Goal: Communication & Community: Answer question/provide support

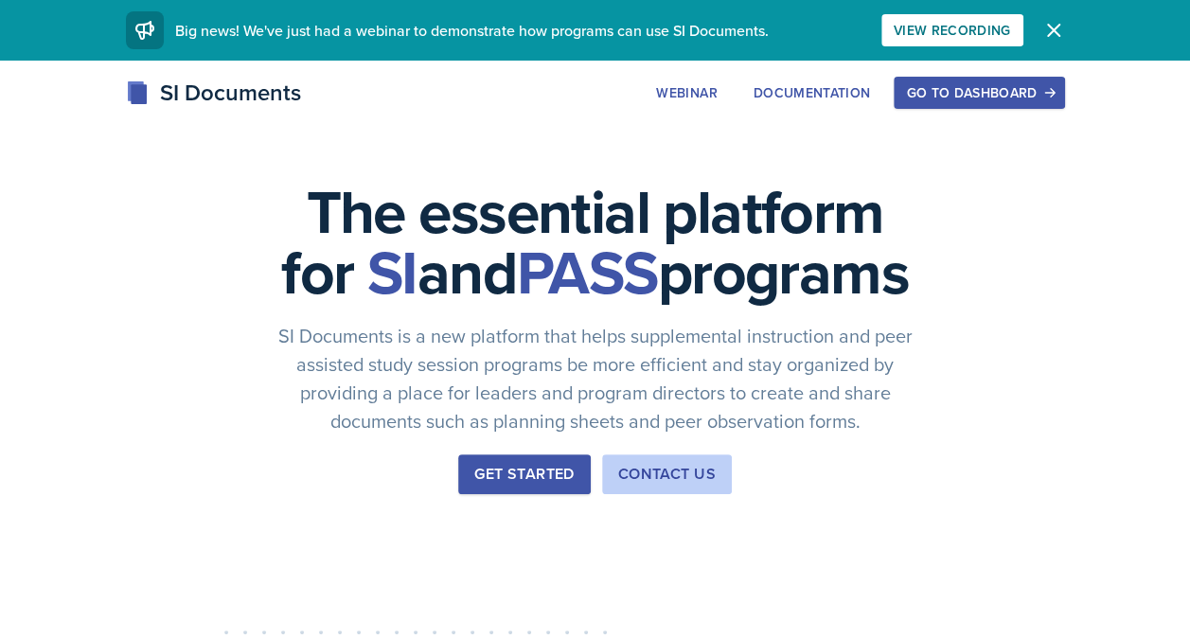
click at [999, 104] on button "Go to Dashboard" at bounding box center [979, 93] width 170 height 32
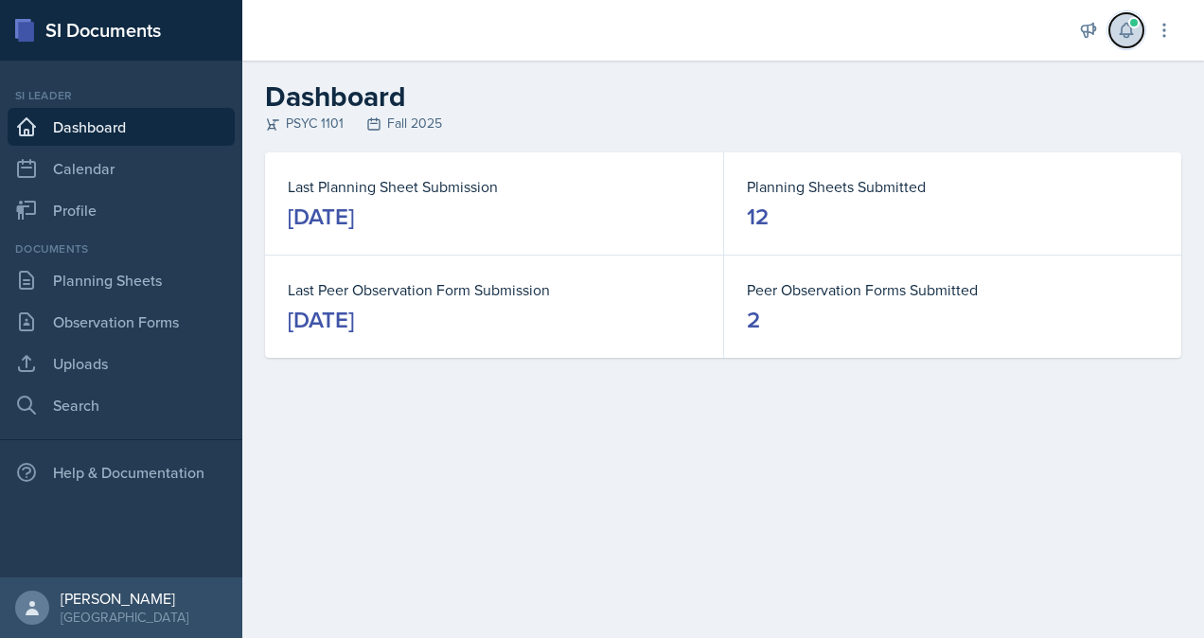
click at [1132, 28] on icon at bounding box center [1126, 30] width 19 height 19
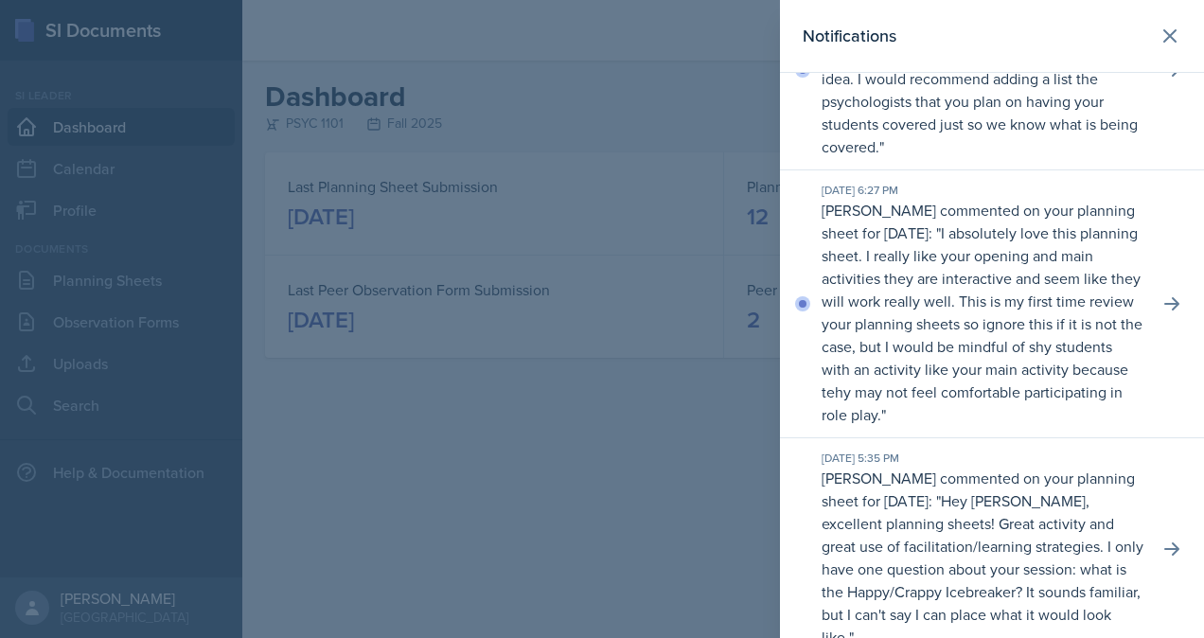
scroll to position [112, 0]
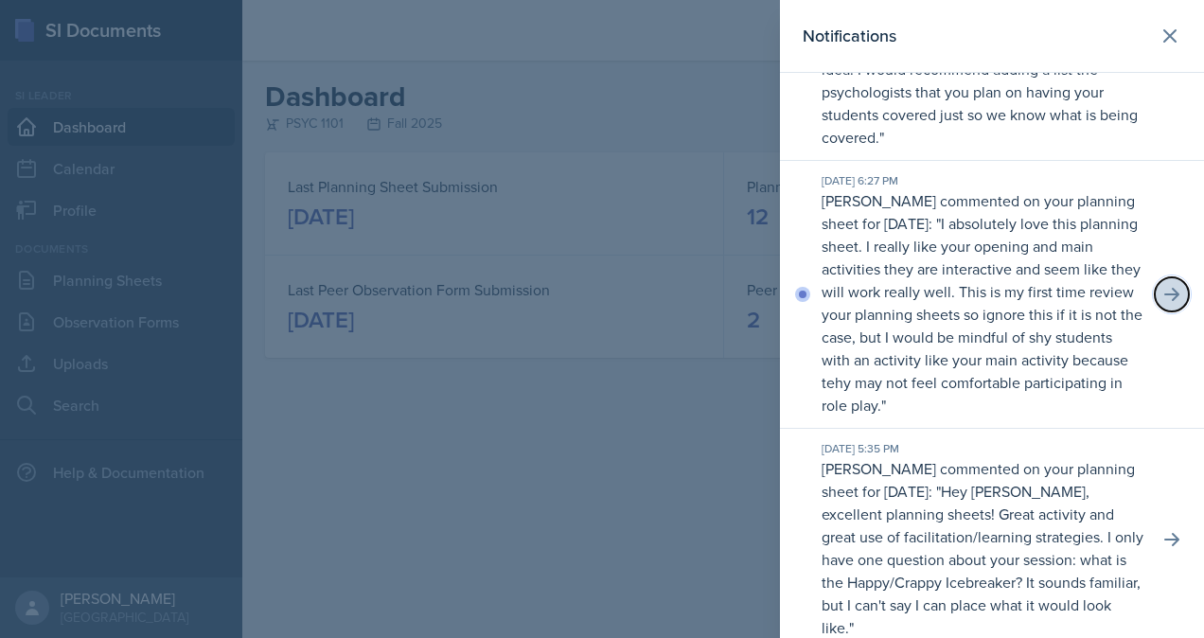
click at [1162, 301] on icon at bounding box center [1171, 294] width 19 height 19
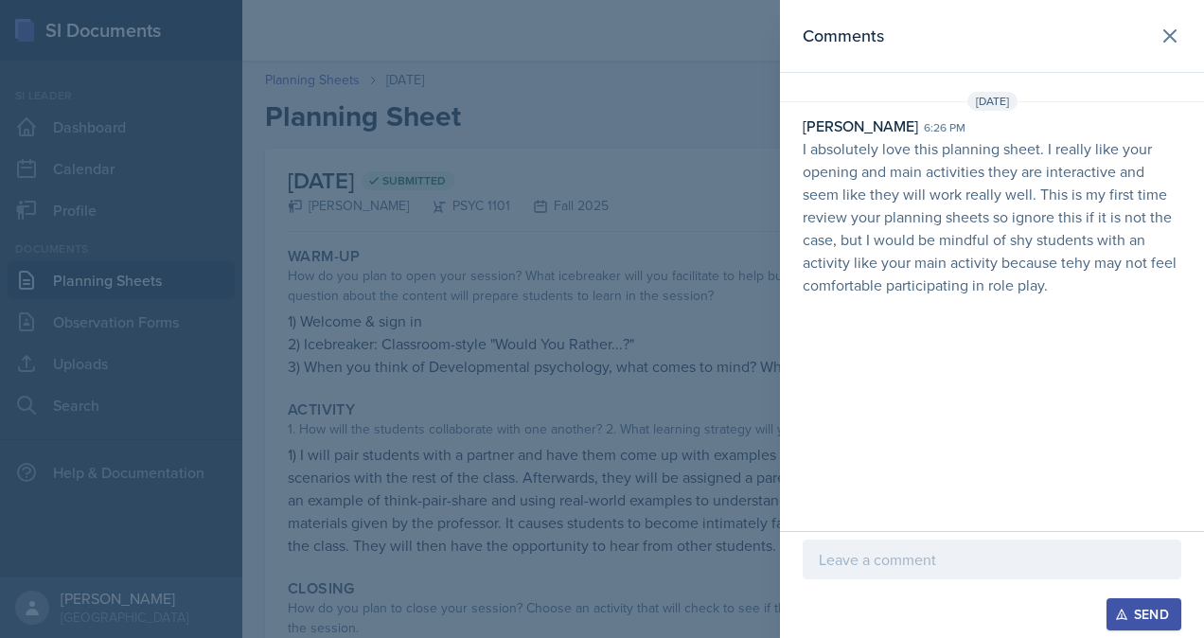
click at [763, 322] on div at bounding box center [602, 319] width 1204 height 638
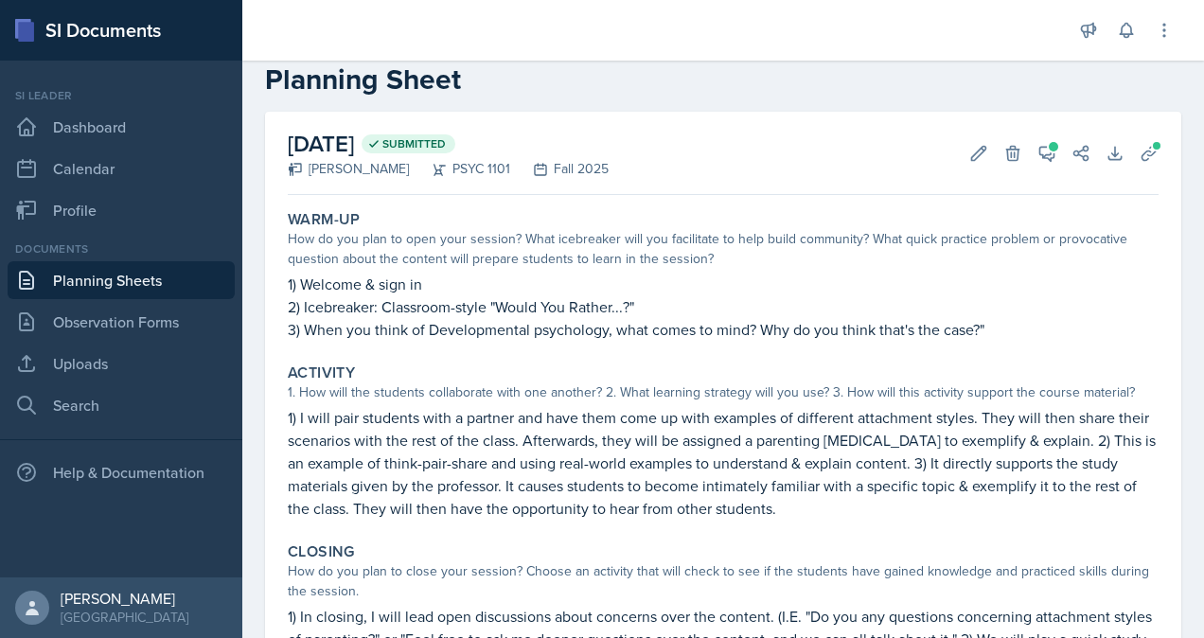
scroll to position [95, 0]
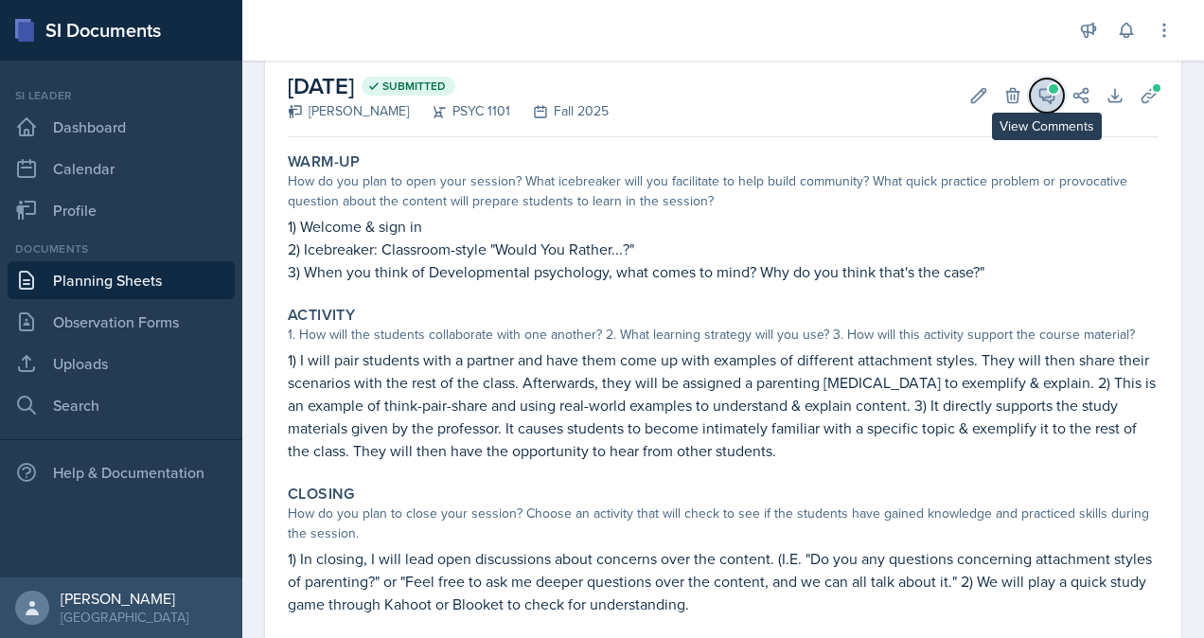
click at [1037, 92] on icon at bounding box center [1046, 95] width 19 height 19
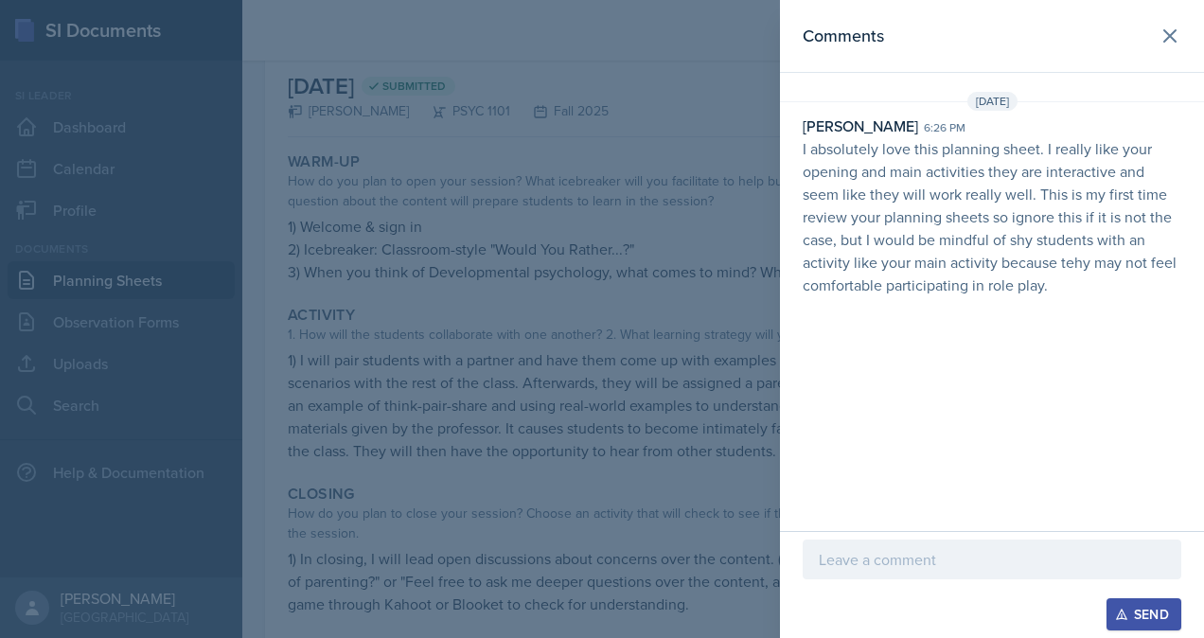
click at [928, 567] on p at bounding box center [992, 559] width 346 height 23
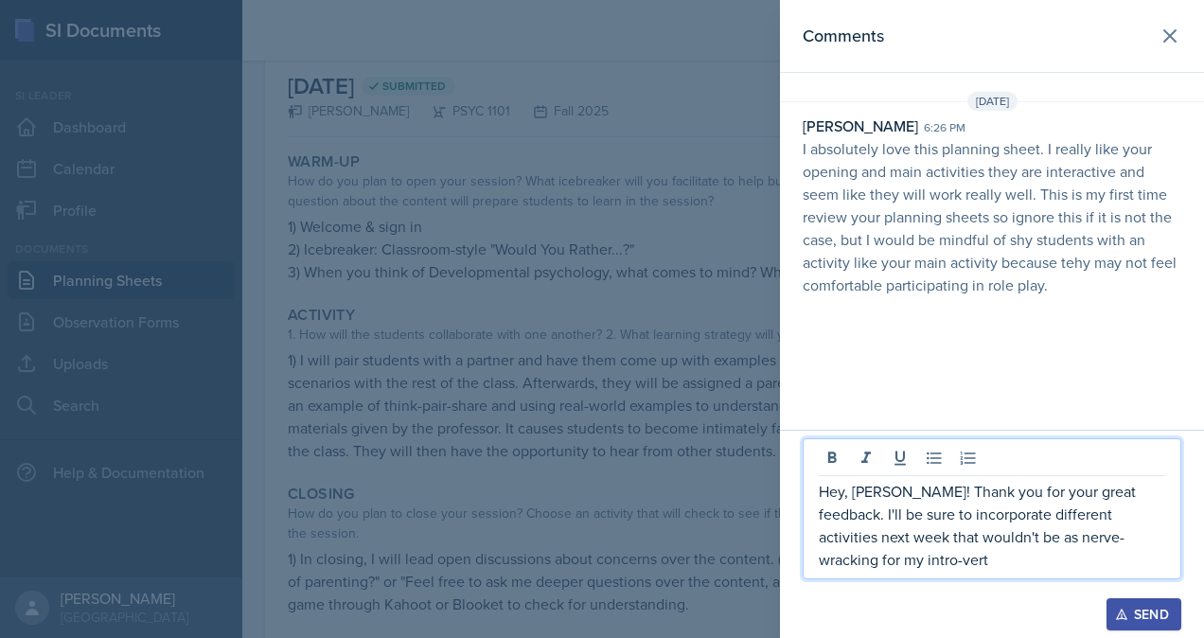
click at [1165, 560] on div "Hey, [PERSON_NAME]! Thank you for your great feedback. I'll be sure to incorpor…" at bounding box center [992, 508] width 379 height 141
click at [954, 557] on p "Hey, [PERSON_NAME]! Thank you for your great feedback. I'll be sure to incorpor…" at bounding box center [992, 525] width 346 height 91
drag, startPoint x: 1136, startPoint y: 531, endPoint x: 833, endPoint y: 556, distance: 303.9
click at [1174, 559] on div "Hey, [PERSON_NAME]! Thank you for your great feedback. I'll be sure to incorpor…" at bounding box center [992, 508] width 379 height 141
click at [1165, 559] on p "Hey, [PERSON_NAME]! Thank you for your great feedback. I'll be sure to incorpor…" at bounding box center [992, 525] width 346 height 91
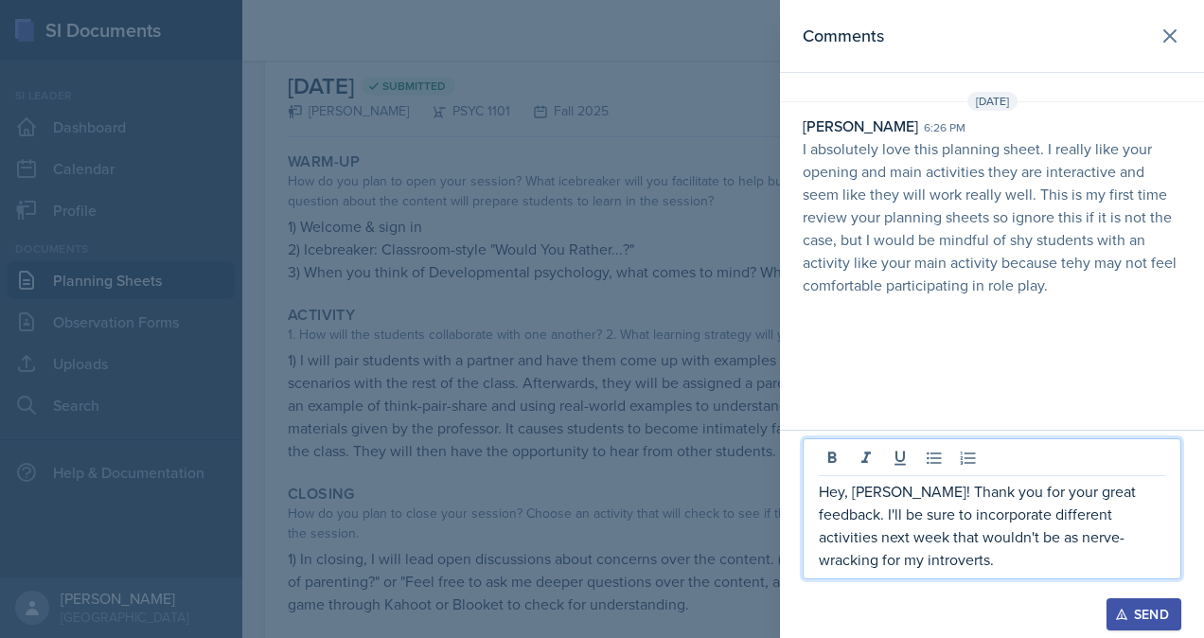
click at [1170, 608] on button "Send" at bounding box center [1144, 614] width 75 height 32
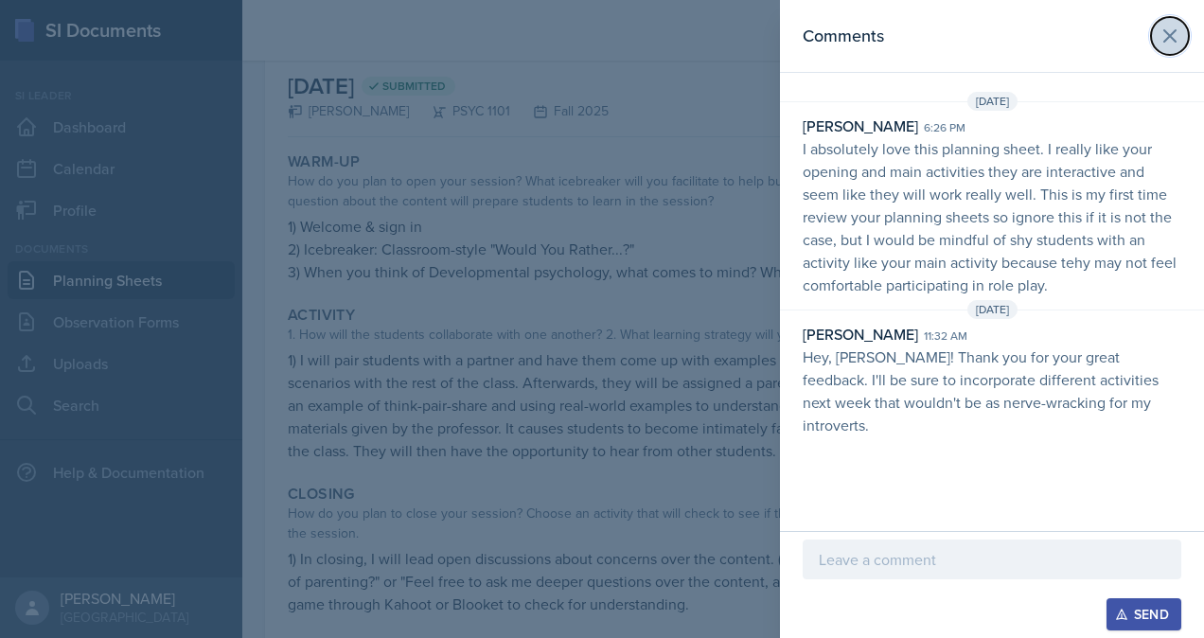
click at [1174, 40] on icon at bounding box center [1169, 35] width 11 height 11
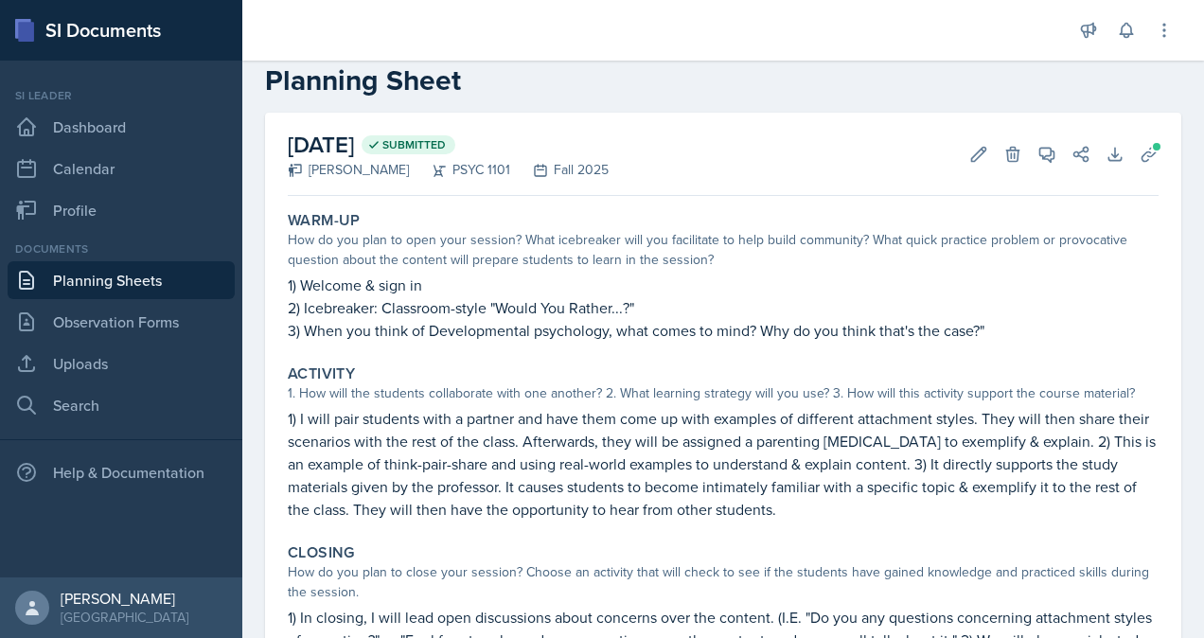
scroll to position [31, 0]
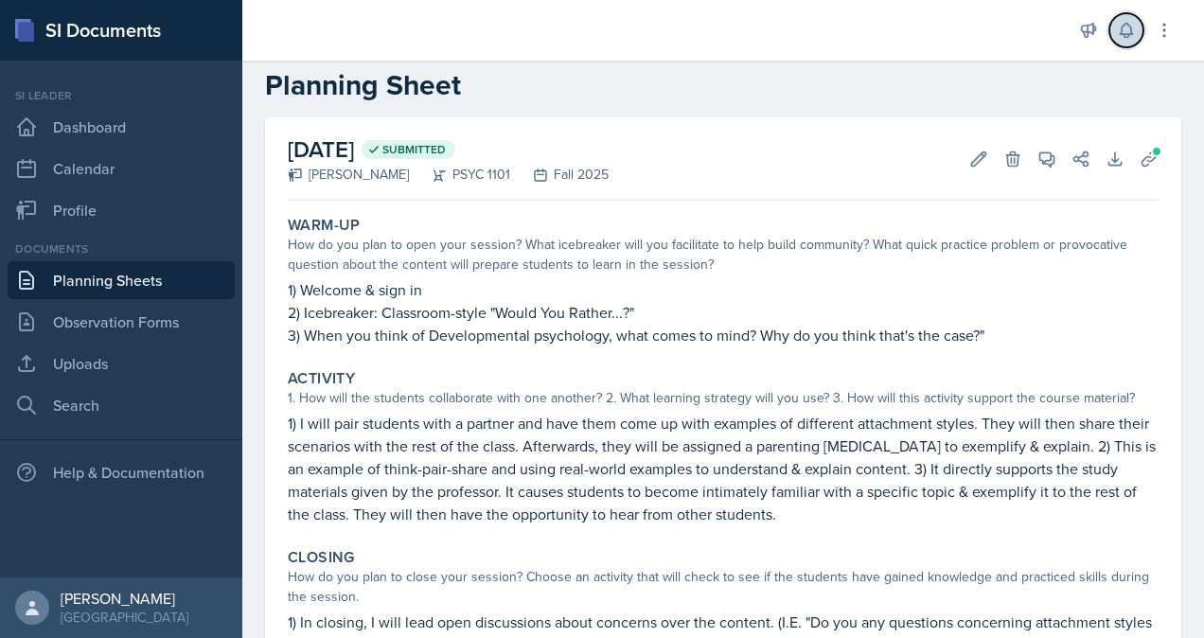
click at [1139, 22] on button at bounding box center [1126, 30] width 34 height 34
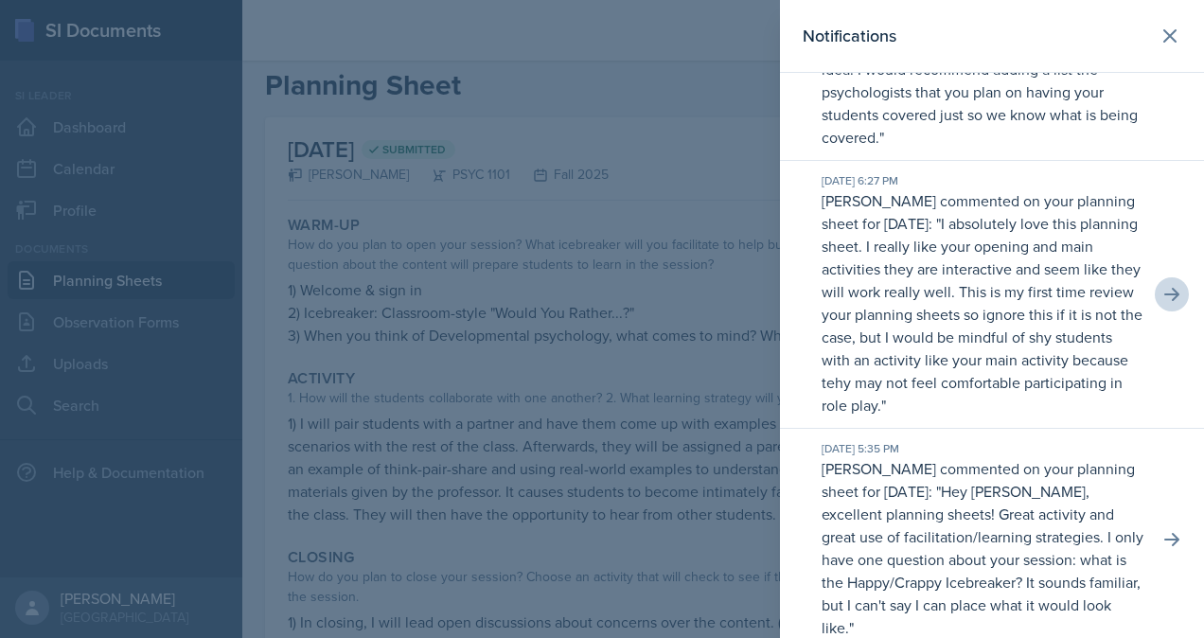
scroll to position [0, 0]
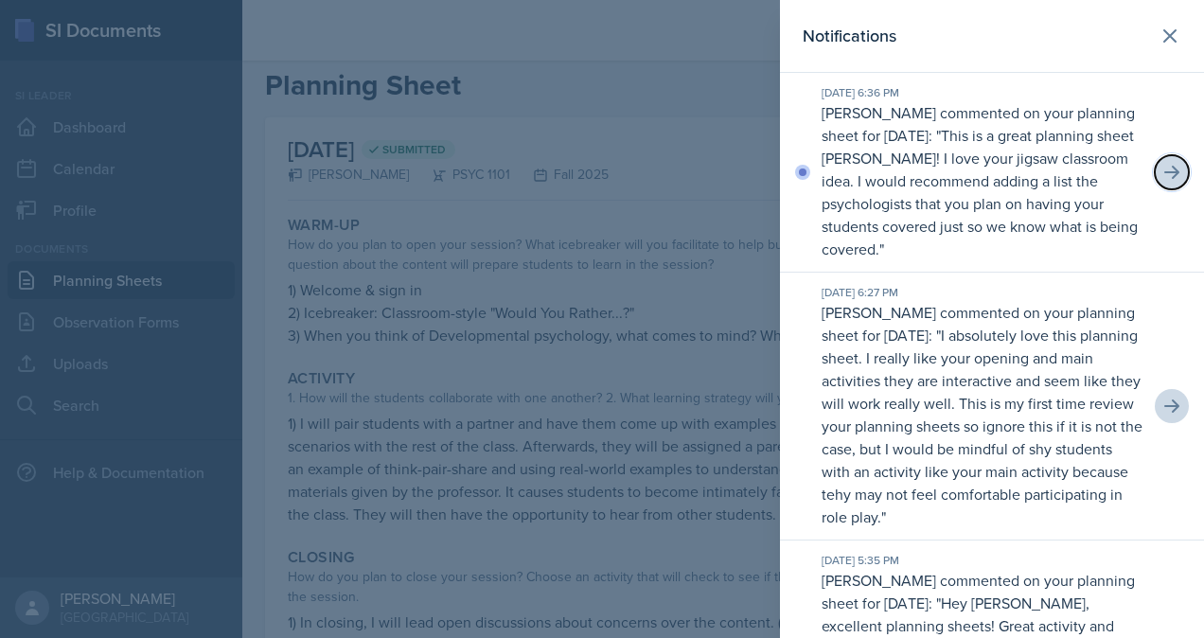
click at [1163, 174] on icon at bounding box center [1171, 172] width 19 height 19
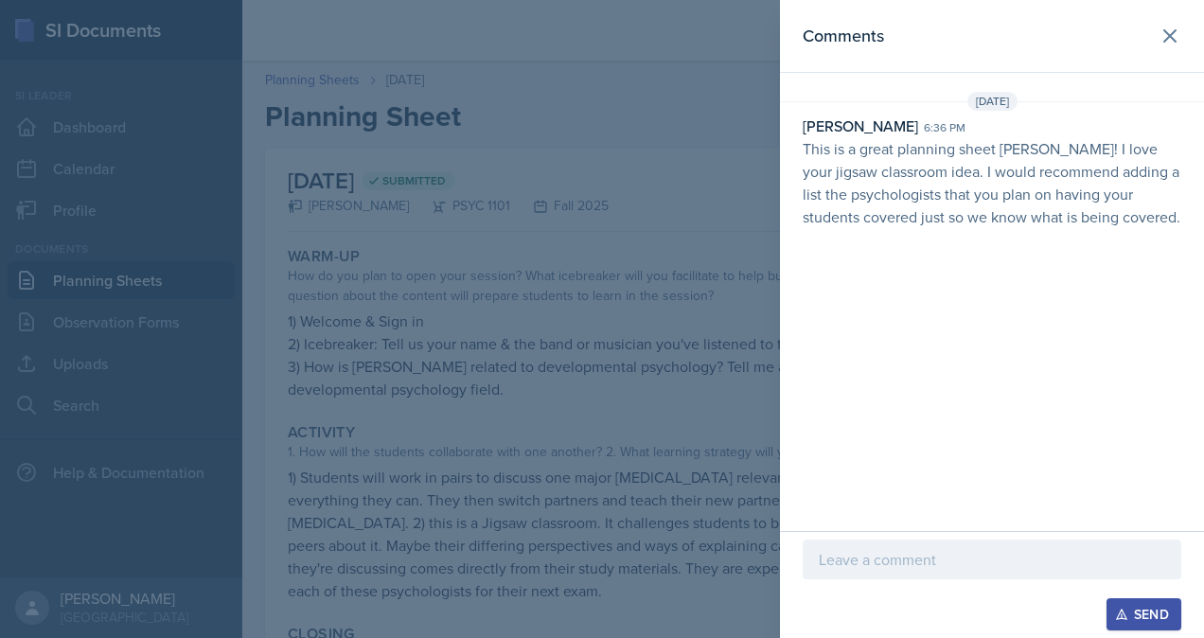
click at [930, 544] on div at bounding box center [992, 560] width 379 height 40
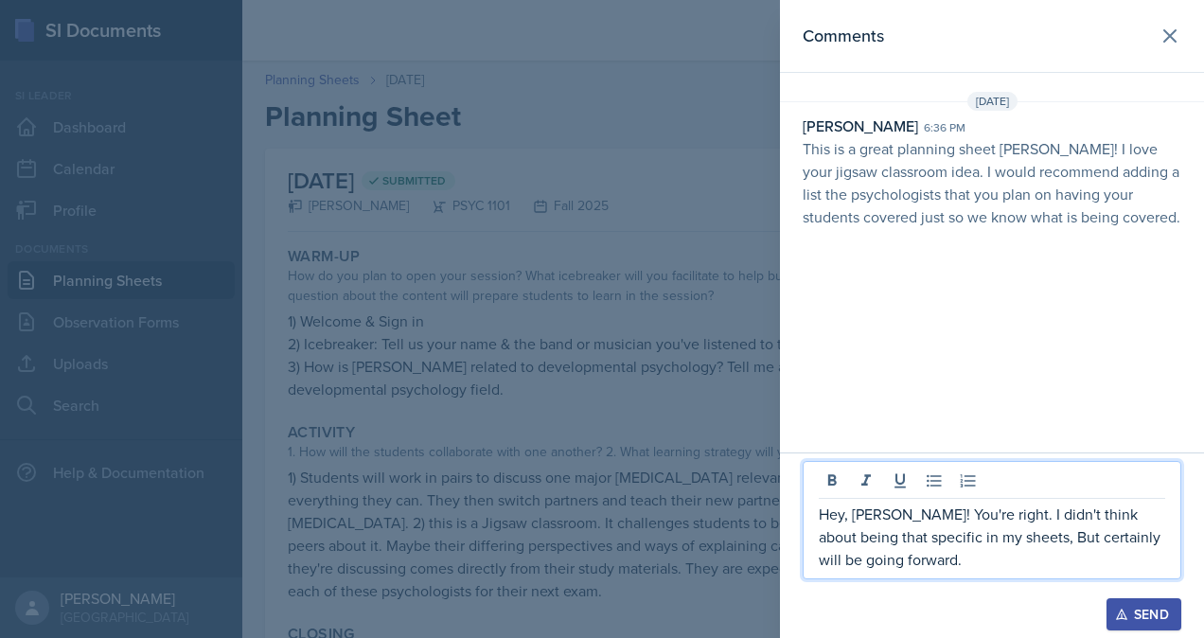
click at [1018, 538] on p "Hey, [PERSON_NAME]! You're right. I didn't think about being that specific in m…" at bounding box center [992, 537] width 346 height 68
click at [1002, 531] on p "Hey, [PERSON_NAME]! You're right. I didn't think about being that specific in m…" at bounding box center [992, 537] width 346 height 68
click at [1002, 560] on p "Hey, [PERSON_NAME]! You're right. I didn't think about being that specific in m…" at bounding box center [992, 537] width 346 height 68
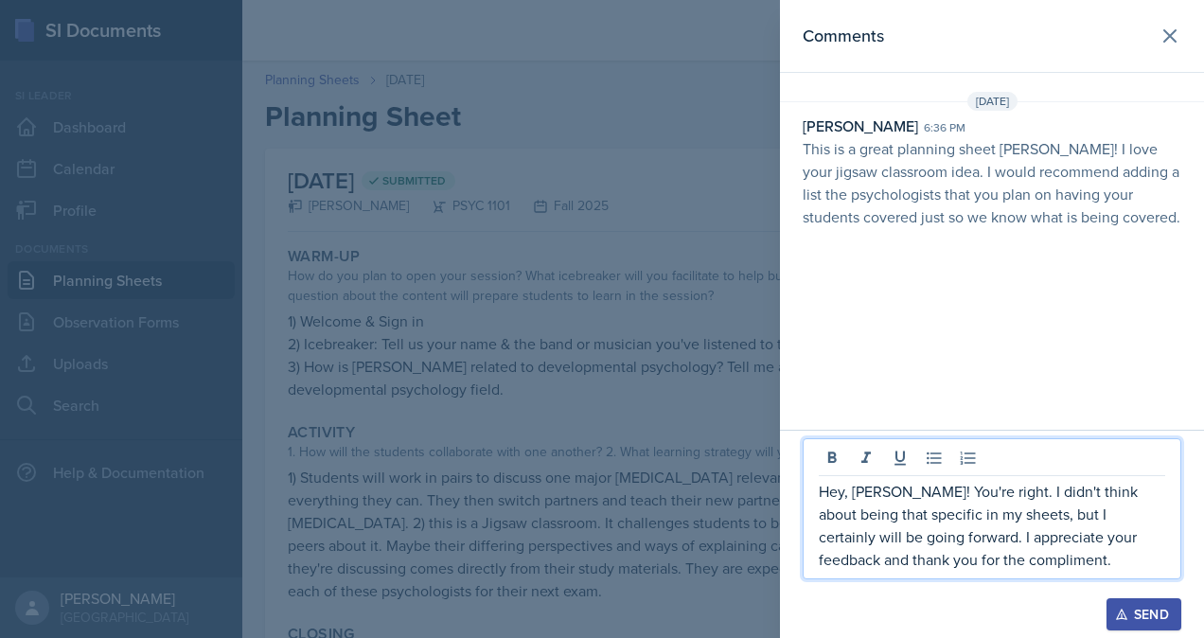
click at [1032, 558] on p "Hey, [PERSON_NAME]! You're right. I didn't think about being that specific in m…" at bounding box center [992, 525] width 346 height 91
click at [1130, 544] on p "Hey, [PERSON_NAME]! You're right. I didn't think about being that specific in m…" at bounding box center [992, 525] width 346 height 91
click at [1017, 558] on p "Hey, [PERSON_NAME]! You're right. I didn't think about being that specific in m…" at bounding box center [992, 525] width 346 height 91
click at [1100, 536] on p "Hey, [PERSON_NAME]! You're right. I didn't think about being that specific in m…" at bounding box center [992, 525] width 346 height 91
click at [1150, 536] on p "Hey, [PERSON_NAME]! You're right. I didn't think about being that specific in m…" at bounding box center [992, 525] width 346 height 91
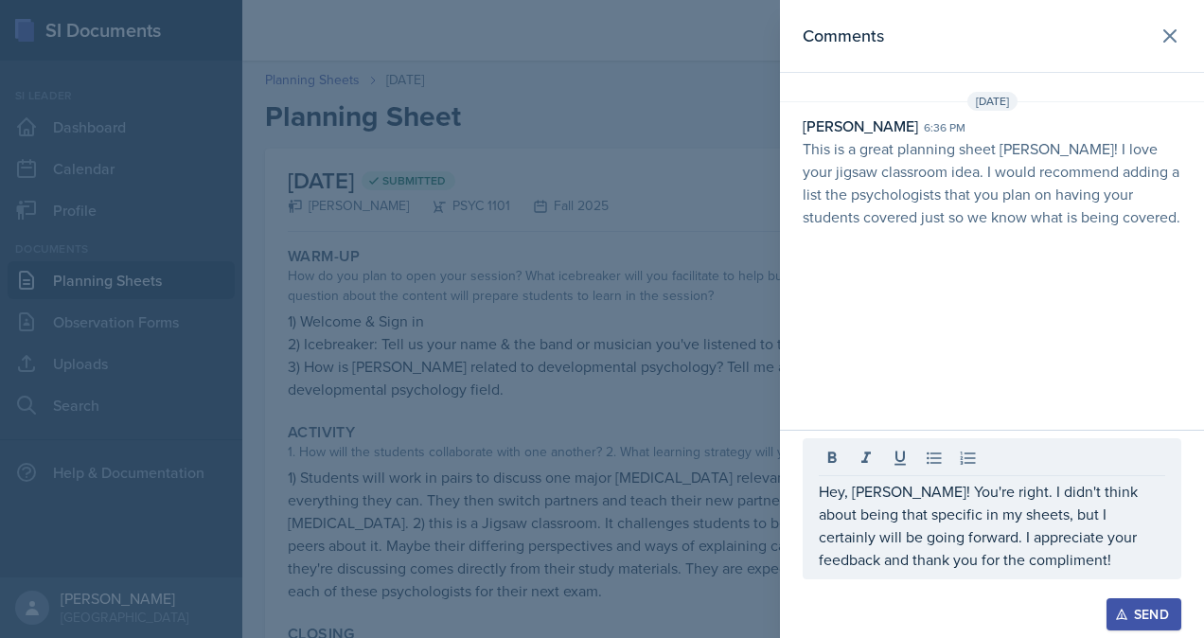
click at [1144, 610] on div "Send" at bounding box center [1144, 614] width 50 height 15
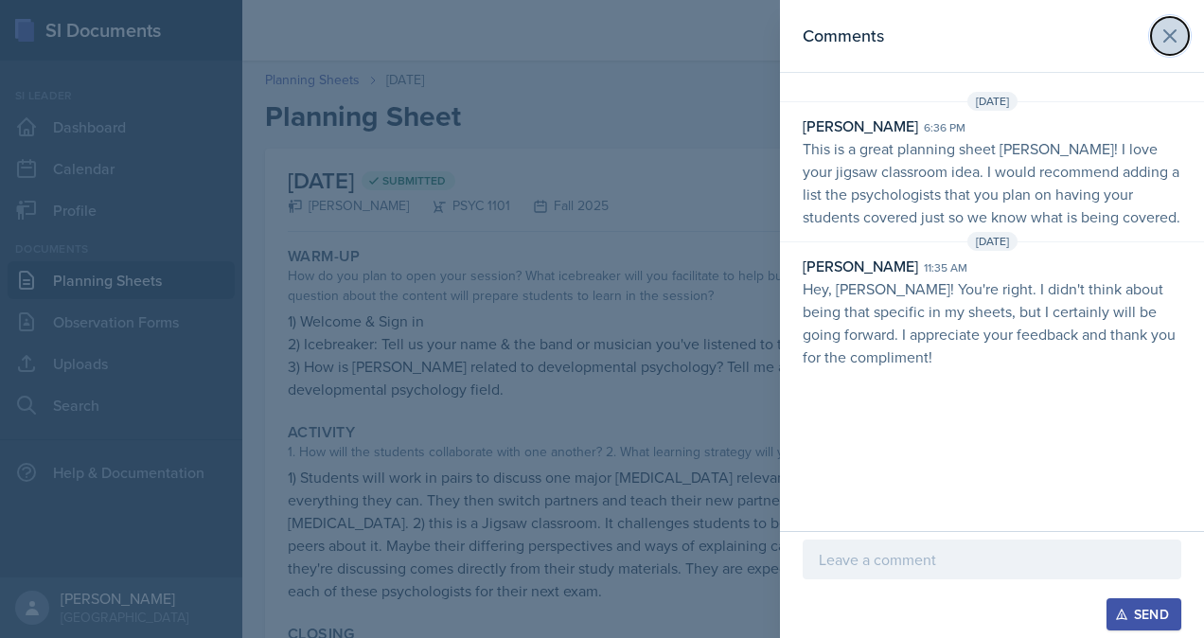
click at [1177, 47] on button at bounding box center [1170, 36] width 38 height 38
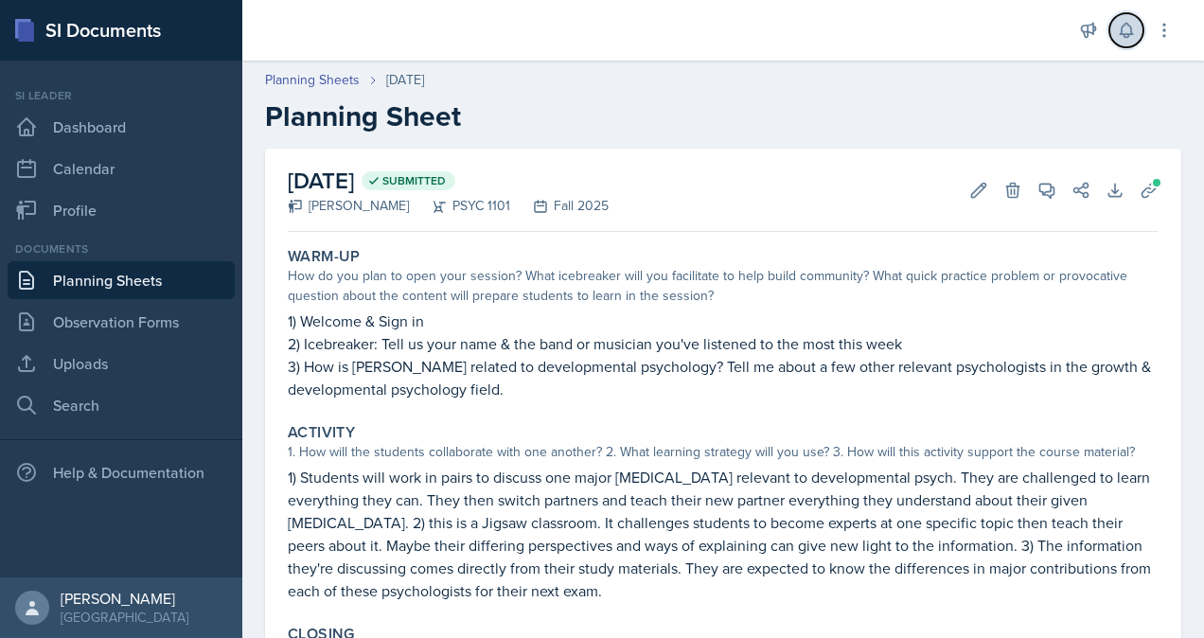
click at [1126, 41] on button at bounding box center [1126, 30] width 34 height 34
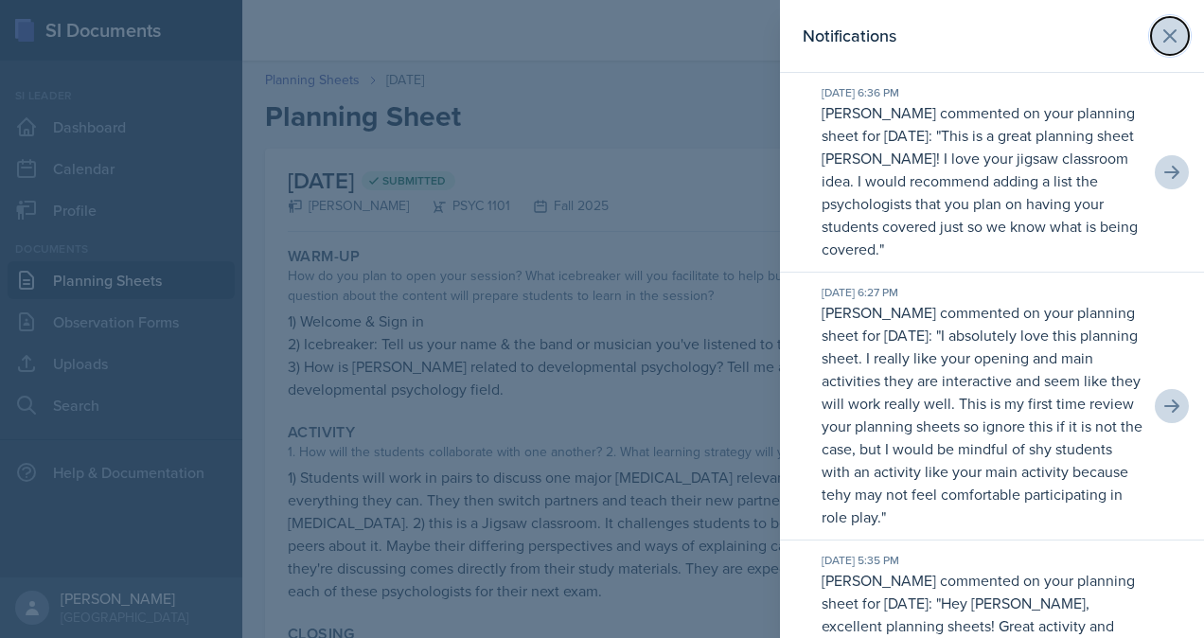
click at [1154, 47] on button at bounding box center [1170, 36] width 38 height 38
